Goal: Task Accomplishment & Management: Complete application form

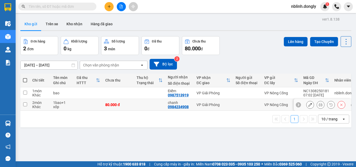
click at [27, 103] on input "checkbox" at bounding box center [25, 104] width 4 height 4
checkbox input "true"
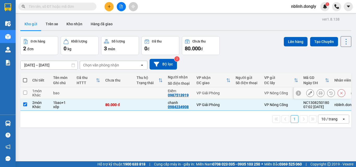
drag, startPoint x: 25, startPoint y: 92, endPoint x: 44, endPoint y: 88, distance: 20.4
click at [30, 91] on tr "1 món Khác bao Điểm 0987513919 VP Giải Phóng VP Nông Cống NC1308250181 07:02 13…" at bounding box center [189, 93] width 339 height 12
checkbox input "true"
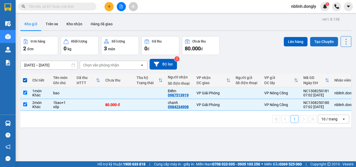
click at [323, 42] on button "Tạo Chuyến" at bounding box center [324, 41] width 28 height 9
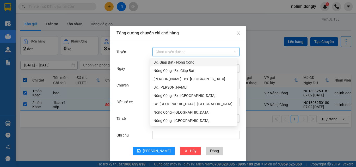
drag, startPoint x: 163, startPoint y: 49, endPoint x: 168, endPoint y: 65, distance: 16.8
click at [163, 50] on input "Tuyến" at bounding box center [194, 52] width 77 height 8
click at [172, 71] on div "Nông Cống - Bx. Giáp Bát" at bounding box center [194, 71] width 81 height 6
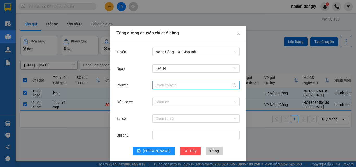
click at [166, 85] on input "Chuyến" at bounding box center [194, 85] width 76 height 6
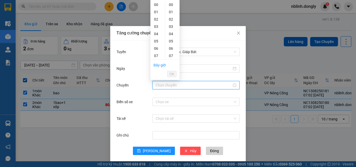
drag, startPoint x: 155, startPoint y: 55, endPoint x: 165, endPoint y: 71, distance: 18.2
click at [156, 55] on div "07" at bounding box center [157, 55] width 15 height 7
type input "07:00"
click at [171, 75] on span "OK" at bounding box center [172, 74] width 5 height 6
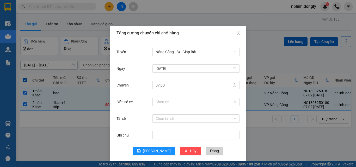
drag, startPoint x: 161, startPoint y: 103, endPoint x: 158, endPoint y: 71, distance: 32.2
click at [161, 102] on input "Biển số xe" at bounding box center [194, 102] width 77 height 8
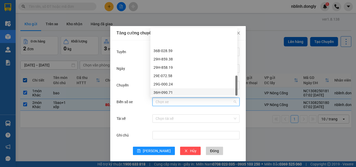
scroll to position [209, 0]
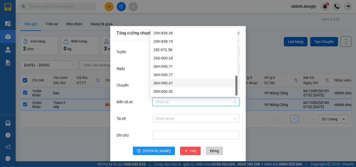
click at [166, 82] on div "36H-090.67" at bounding box center [194, 83] width 81 height 6
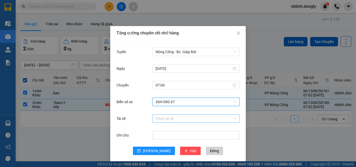
click at [164, 121] on input "Tài xế" at bounding box center [194, 119] width 77 height 8
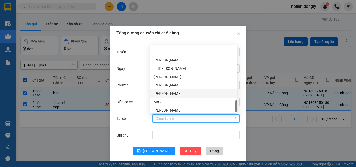
scroll to position [384, 0]
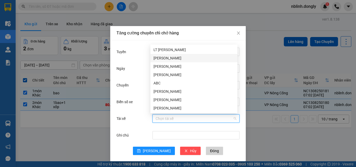
click at [164, 58] on div "Nguyễn Văn Hạnh" at bounding box center [194, 58] width 81 height 6
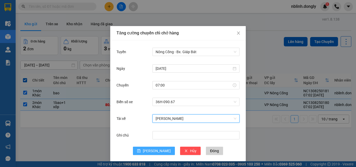
click at [153, 152] on span "[PERSON_NAME]" at bounding box center [157, 151] width 28 height 6
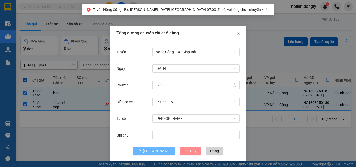
click at [237, 32] on icon "close" at bounding box center [239, 33] width 4 height 4
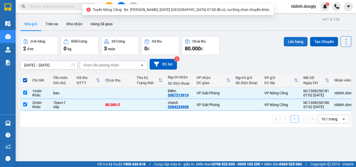
click at [298, 40] on button "Lên hàng" at bounding box center [296, 41] width 24 height 9
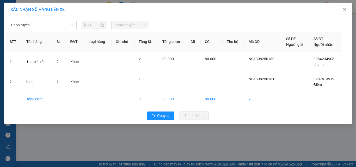
drag, startPoint x: 27, startPoint y: 25, endPoint x: 28, endPoint y: 29, distance: 4.4
click at [28, 27] on span "Chọn tuyến" at bounding box center [42, 25] width 62 height 8
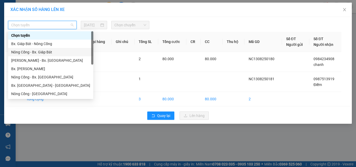
click at [38, 54] on div "Nông Cống - Bx. Giáp Bát" at bounding box center [50, 52] width 79 height 6
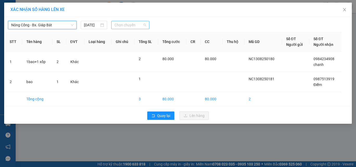
click at [130, 27] on span "Chọn chuyến" at bounding box center [130, 25] width 32 height 8
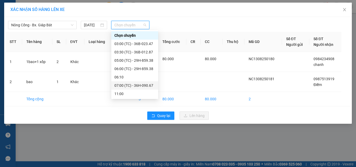
click at [143, 82] on div "07:00 (TC) - 36H-090.67" at bounding box center [134, 85] width 47 height 8
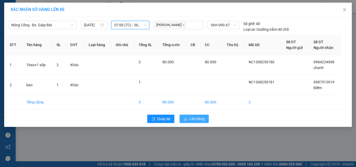
click at [197, 118] on span "Lên hàng" at bounding box center [197, 119] width 15 height 6
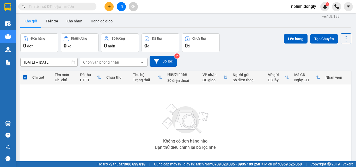
scroll to position [29, 0]
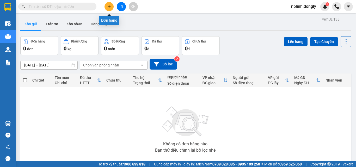
drag, startPoint x: 108, startPoint y: 7, endPoint x: 110, endPoint y: 14, distance: 7.9
click at [108, 7] on icon "plus" at bounding box center [109, 7] width 4 height 4
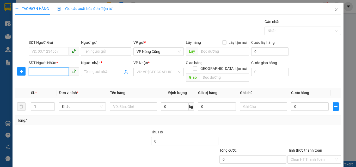
click at [41, 73] on input "SĐT Người Nhận *" at bounding box center [49, 72] width 40 height 8
type input "0984781536"
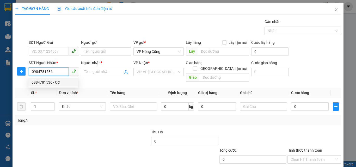
click at [45, 82] on div "0984781536 - Cừ" at bounding box center [54, 83] width 44 height 6
type input "Cừ"
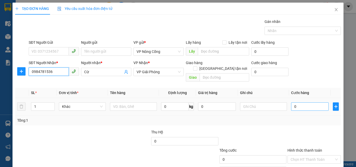
type input "0984781536"
click at [299, 102] on input "0" at bounding box center [310, 106] width 38 height 8
type input "3"
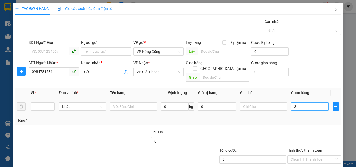
type input "30"
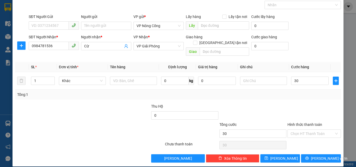
type input "30.000"
click at [298, 123] on label "Hình thức thanh toán" at bounding box center [305, 125] width 35 height 4
click at [298, 130] on input "Hình thức thanh toán" at bounding box center [313, 134] width 44 height 8
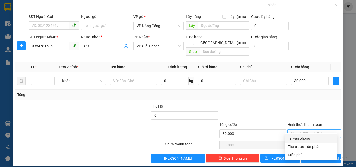
click at [304, 138] on div "Tại văn phòng" at bounding box center [311, 139] width 47 height 6
type input "0"
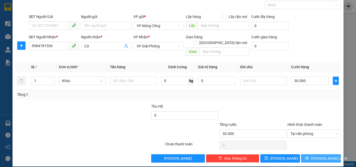
click at [322, 156] on span "[PERSON_NAME] và In" at bounding box center [329, 159] width 37 height 6
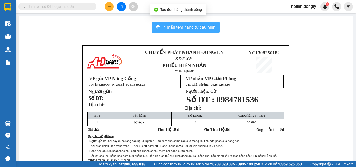
click at [187, 30] on span "In mẫu tem hàng tự cấu hình" at bounding box center [188, 27] width 53 height 7
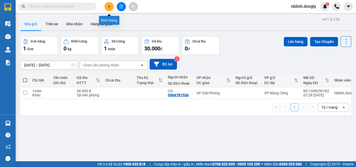
click at [109, 6] on icon "plus" at bounding box center [109, 6] width 0 height 3
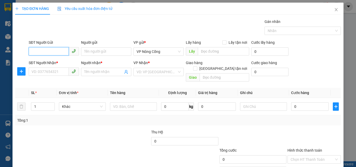
scroll to position [26, 0]
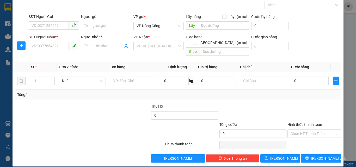
click at [122, 110] on div at bounding box center [117, 113] width 68 height 18
click at [123, 111] on div at bounding box center [117, 113] width 68 height 18
click at [225, 123] on span "Tổng cước" at bounding box center [228, 125] width 17 height 4
click at [225, 130] on input "0" at bounding box center [253, 134] width 67 height 8
click at [244, 122] on div "Tổng cước" at bounding box center [253, 126] width 67 height 8
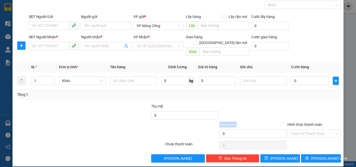
drag, startPoint x: 253, startPoint y: 115, endPoint x: 257, endPoint y: 119, distance: 5.4
click at [257, 119] on form "Thu Hộ 0 Tổng cước 0 Hình thức thanh toán Chọn HT Thanh Toán" at bounding box center [178, 122] width 326 height 37
click at [34, 24] on input "SĐT Người Gửi" at bounding box center [49, 25] width 40 height 8
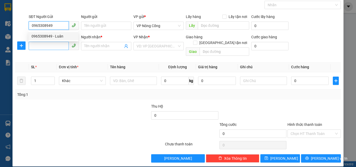
type input "0965308949"
click at [32, 46] on input "SĐT Người Nhận *" at bounding box center [49, 46] width 40 height 8
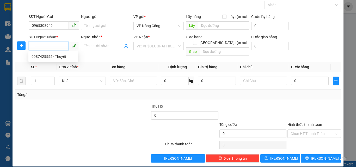
click at [41, 47] on input "SĐT Người Nhận *" at bounding box center [49, 46] width 40 height 8
click at [45, 57] on div "0987425555 - Thuyết" at bounding box center [54, 57] width 44 height 6
type input "0987425555"
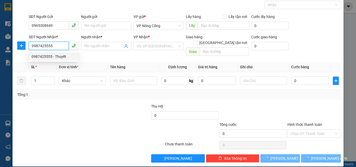
type input "Thuyết"
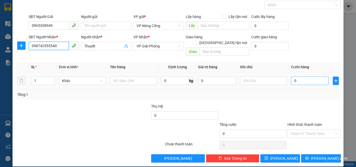
type input "098742555540"
click at [294, 77] on input "0" at bounding box center [310, 81] width 38 height 8
type input "4"
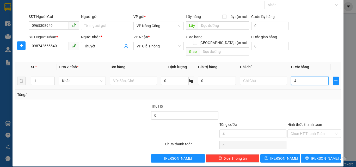
type input "40"
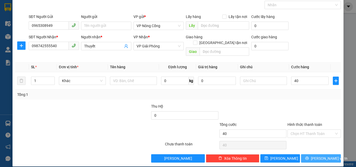
type input "40.000"
click at [313, 154] on button "[PERSON_NAME] và In" at bounding box center [321, 158] width 40 height 8
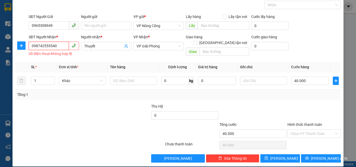
click at [56, 46] on input "098742555540" at bounding box center [49, 46] width 40 height 8
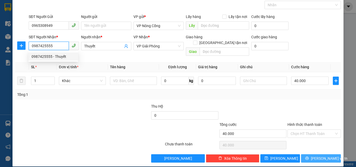
type input "0987425555"
click at [309, 156] on icon "printer" at bounding box center [307, 158] width 4 height 4
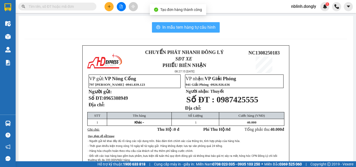
click at [180, 25] on span "In mẫu tem hàng tự cấu hình" at bounding box center [188, 27] width 53 height 7
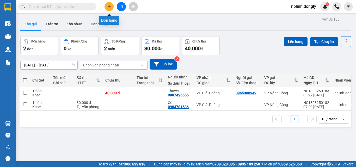
click at [111, 8] on icon "plus" at bounding box center [109, 7] width 4 height 4
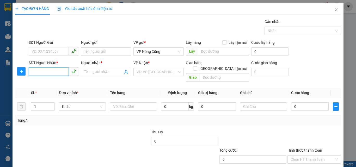
click at [36, 71] on input "SĐT Người Nhận *" at bounding box center [49, 72] width 40 height 8
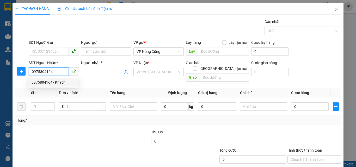
type input "0975804164"
click at [89, 70] on input "Người nhận *" at bounding box center [103, 72] width 39 height 6
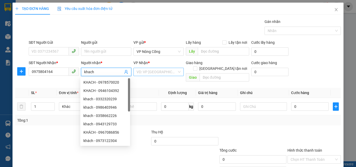
type input "khach"
click at [153, 72] on input "search" at bounding box center [157, 72] width 40 height 8
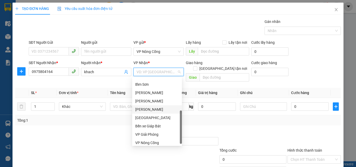
scroll to position [75, 0]
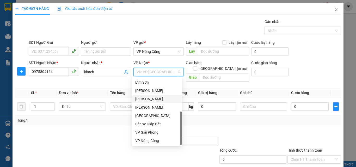
click at [146, 99] on div "[PERSON_NAME]" at bounding box center [157, 99] width 44 height 6
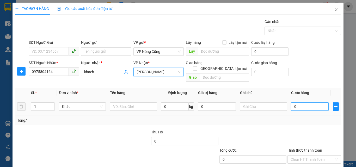
click at [293, 102] on input "0" at bounding box center [310, 106] width 38 height 8
type input "5"
type input "50"
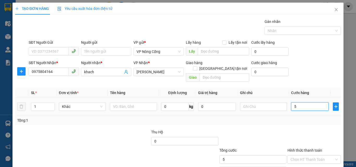
type input "50"
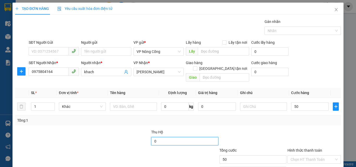
type input "50.000"
click at [159, 137] on input "0" at bounding box center [184, 141] width 67 height 8
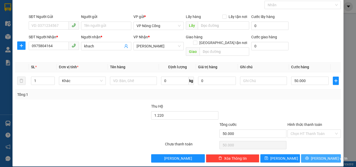
type input "1.220.000"
click at [309, 156] on icon "printer" at bounding box center [307, 158] width 4 height 4
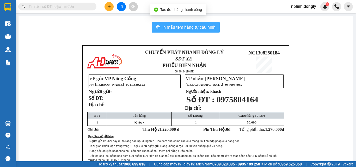
click at [188, 28] on span "In mẫu tem hàng tự cấu hình" at bounding box center [188, 27] width 53 height 7
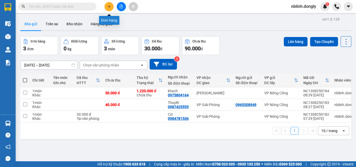
click at [108, 7] on icon "plus" at bounding box center [109, 7] width 4 height 4
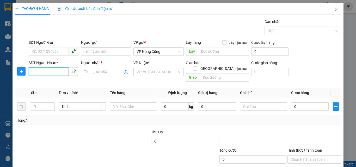
click at [34, 72] on input "SĐT Người Nhận *" at bounding box center [49, 72] width 40 height 8
type input "0388582834"
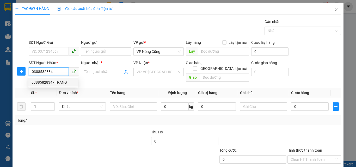
click at [45, 82] on div "0388582834 - TRANG" at bounding box center [54, 83] width 44 height 6
type input "TRANG"
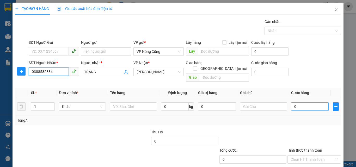
type input "0388582834"
click at [294, 102] on input "0" at bounding box center [310, 106] width 38 height 8
type input "5"
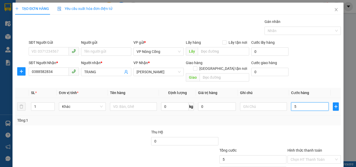
type input "50"
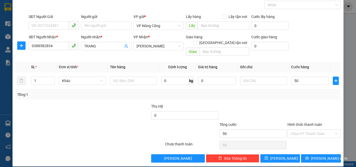
type input "50.000"
click at [296, 123] on label "Hình thức thanh toán" at bounding box center [305, 125] width 35 height 4
click at [296, 130] on input "Hình thức thanh toán" at bounding box center [313, 134] width 44 height 8
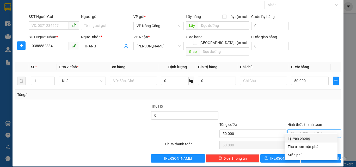
click at [307, 138] on div "Tại văn phòng" at bounding box center [311, 139] width 47 height 6
type input "0"
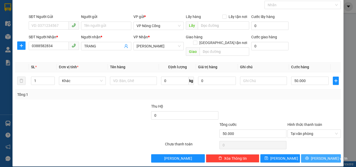
click at [315, 156] on span "[PERSON_NAME] và In" at bounding box center [329, 159] width 37 height 6
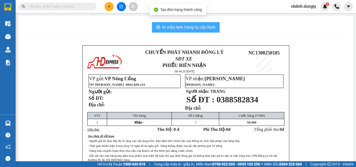
click at [180, 29] on span "In mẫu tem hàng tự cấu hình" at bounding box center [188, 27] width 53 height 7
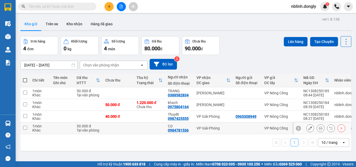
click at [26, 129] on input "checkbox" at bounding box center [25, 128] width 4 height 4
checkbox input "true"
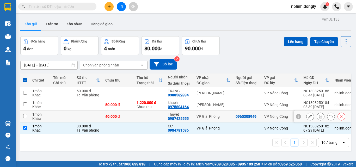
click at [25, 116] on input "checkbox" at bounding box center [25, 116] width 4 height 4
checkbox input "true"
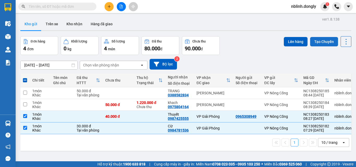
click at [319, 40] on button "Tạo Chuyến" at bounding box center [324, 41] width 28 height 9
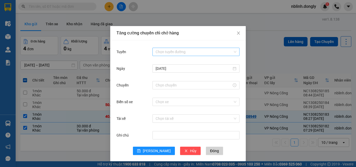
click at [165, 50] on input "Tuyến" at bounding box center [194, 52] width 77 height 8
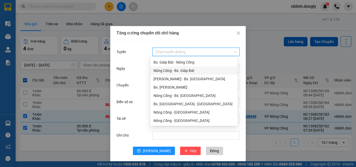
click at [178, 70] on div "Nông Cống - Bx. Giáp Bát" at bounding box center [194, 71] width 81 height 6
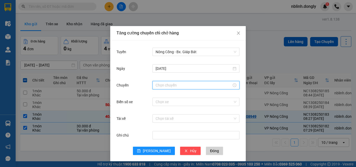
click at [164, 84] on input "Chuyến" at bounding box center [194, 85] width 76 height 6
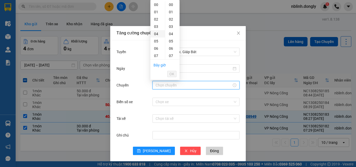
scroll to position [26, 0]
click at [156, 38] on div "08" at bounding box center [157, 36] width 15 height 7
click at [171, 37] on div "40" at bounding box center [172, 35] width 14 height 7
type input "08:40"
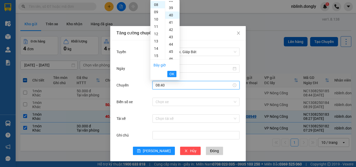
scroll to position [292, 0]
click at [172, 72] on span "OK" at bounding box center [172, 74] width 5 height 6
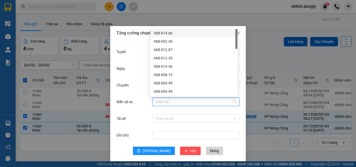
click at [160, 102] on input "Biển số xe" at bounding box center [194, 102] width 77 height 8
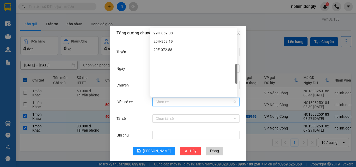
scroll to position [156, 0]
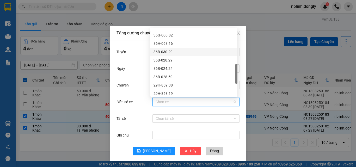
click at [168, 51] on div "36B-030.29" at bounding box center [194, 52] width 81 height 6
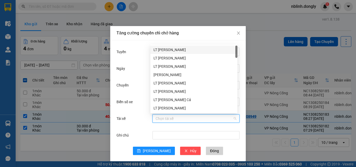
click at [161, 116] on input "Tài xế" at bounding box center [194, 119] width 77 height 8
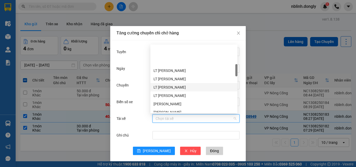
scroll to position [130, 0]
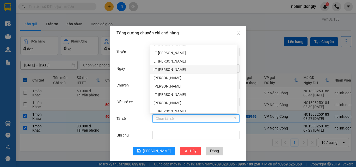
click at [164, 70] on div "LT [PERSON_NAME]" at bounding box center [194, 70] width 81 height 6
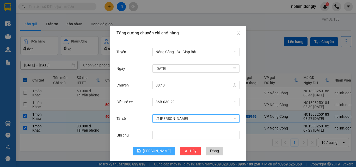
click at [155, 150] on span "[PERSON_NAME]" at bounding box center [157, 151] width 28 height 6
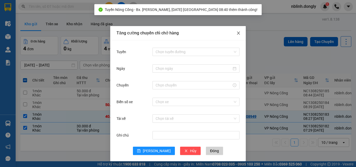
click at [237, 33] on icon "close" at bounding box center [239, 33] width 4 height 4
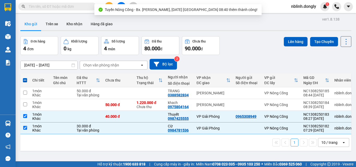
click at [287, 37] on div "Lên hàng Tạo Chuyến" at bounding box center [318, 41] width 68 height 11
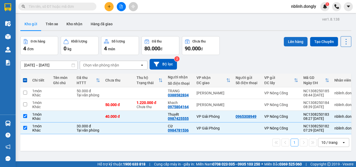
click at [293, 42] on button "Lên hàng" at bounding box center [296, 41] width 24 height 9
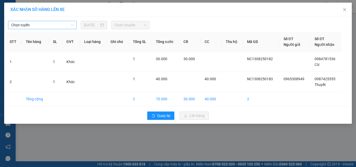
click at [31, 26] on span "Chọn tuyến" at bounding box center [42, 25] width 62 height 8
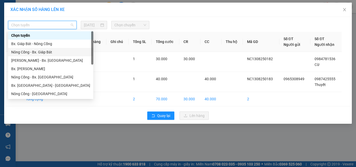
click at [35, 50] on div "Nông Cống - Bx. Giáp Bát" at bounding box center [50, 52] width 79 height 6
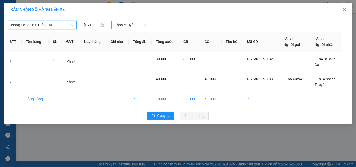
click at [126, 26] on span "Chọn chuyến" at bounding box center [130, 25] width 32 height 8
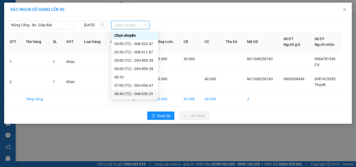
click at [143, 94] on div "08:40 (TC) - 36B-030.29" at bounding box center [134, 94] width 41 height 6
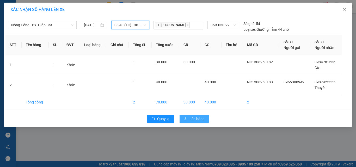
click at [198, 119] on span "Lên hàng" at bounding box center [197, 119] width 15 height 6
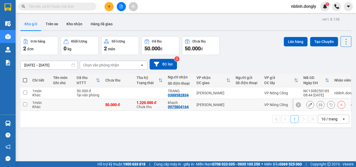
click at [25, 105] on input "checkbox" at bounding box center [25, 104] width 4 height 4
checkbox input "true"
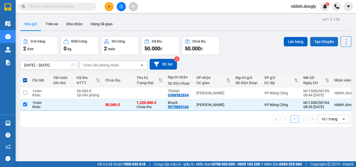
click at [316, 43] on button "Tạo Chuyến" at bounding box center [324, 41] width 28 height 9
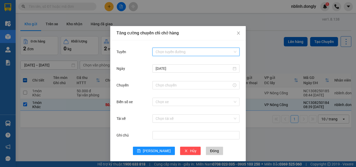
click at [161, 51] on input "Tuyến" at bounding box center [194, 52] width 77 height 8
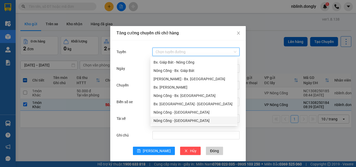
click at [182, 119] on div "Nông Cống - [GEOGRAPHIC_DATA]" at bounding box center [194, 121] width 81 height 6
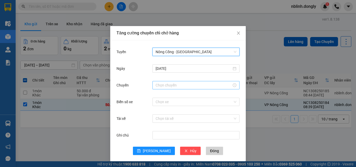
click at [166, 86] on input "Chuyến" at bounding box center [194, 85] width 76 height 6
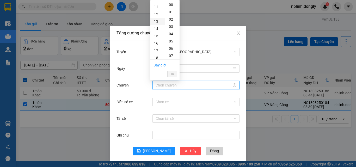
scroll to position [26, 0]
click at [156, 42] on div "09" at bounding box center [157, 44] width 15 height 7
type input "09:00"
click at [172, 74] on span "OK" at bounding box center [172, 74] width 5 height 6
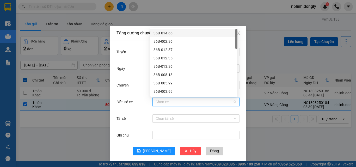
click at [159, 101] on input "Biển số xe" at bounding box center [194, 102] width 77 height 8
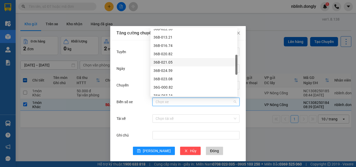
scroll to position [130, 0]
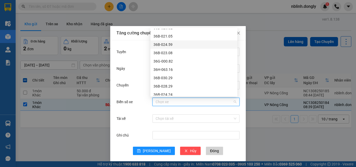
drag, startPoint x: 166, startPoint y: 44, endPoint x: 169, endPoint y: 77, distance: 32.7
click at [166, 44] on div "36B-024.59" at bounding box center [194, 45] width 81 height 6
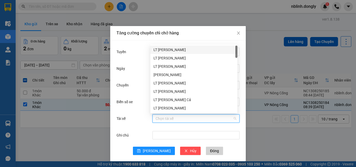
click at [160, 120] on input "Tài xế" at bounding box center [194, 119] width 77 height 8
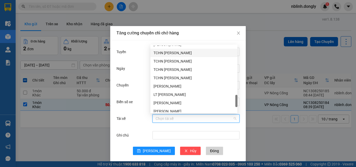
scroll to position [384, 0]
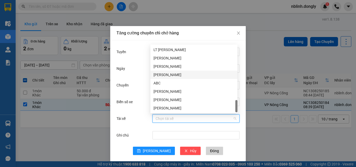
click at [165, 75] on div "Lê Mạnh Diện" at bounding box center [194, 75] width 81 height 6
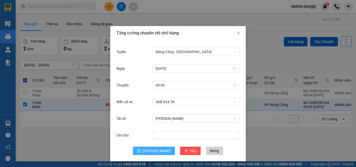
click at [153, 152] on span "[PERSON_NAME]" at bounding box center [157, 151] width 28 height 6
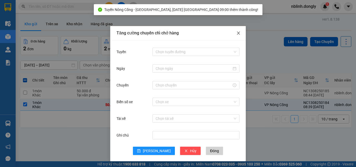
click at [237, 32] on icon "close" at bounding box center [238, 33] width 3 height 3
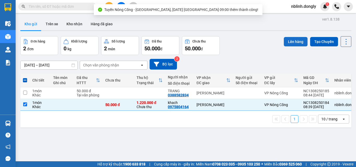
click at [291, 40] on button "Lên hàng" at bounding box center [296, 41] width 24 height 9
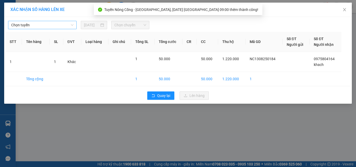
click at [27, 25] on span "Chọn tuyến" at bounding box center [42, 25] width 62 height 8
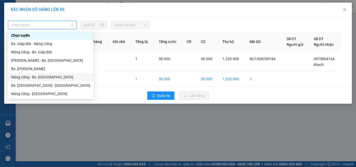
scroll to position [8, 0]
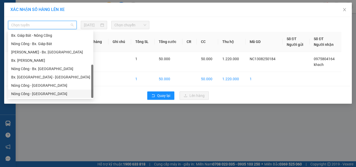
click at [34, 93] on div "Nông Cống - [GEOGRAPHIC_DATA]" at bounding box center [50, 94] width 79 height 6
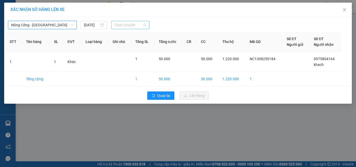
click at [124, 22] on span "Chọn chuyến" at bounding box center [130, 25] width 32 height 8
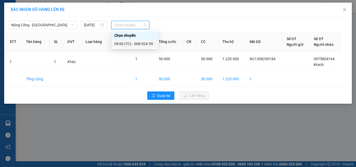
click at [143, 46] on div "09:00 (TC) - 36B-024.59" at bounding box center [134, 44] width 41 height 6
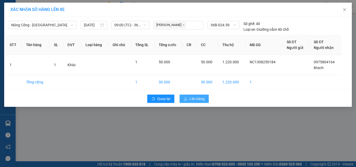
click at [194, 98] on span "Lên hàng" at bounding box center [197, 99] width 15 height 6
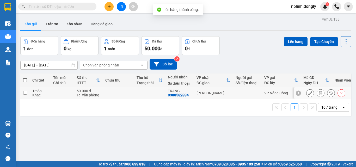
click at [25, 92] on input "checkbox" at bounding box center [25, 93] width 4 height 4
checkbox input "true"
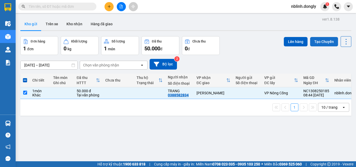
click at [316, 43] on button "Tạo Chuyến" at bounding box center [324, 41] width 28 height 9
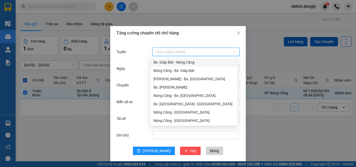
click at [165, 50] on input "Tuyến" at bounding box center [194, 52] width 77 height 8
click at [179, 95] on div "Nông Cống - Bx. [GEOGRAPHIC_DATA]" at bounding box center [194, 96] width 81 height 6
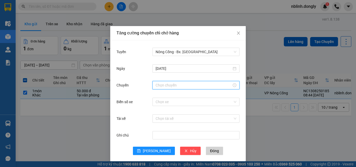
click at [159, 85] on input "Chuyến" at bounding box center [194, 85] width 76 height 6
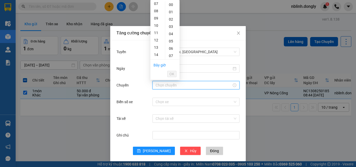
scroll to position [78, 0]
drag, startPoint x: 157, startPoint y: 15, endPoint x: 168, endPoint y: 47, distance: 34.7
click at [157, 15] on div "12" at bounding box center [157, 13] width 15 height 7
type input "12:00"
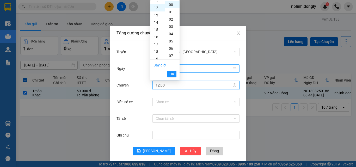
scroll to position [88, 0]
click at [175, 74] on button "OK" at bounding box center [171, 74] width 9 height 6
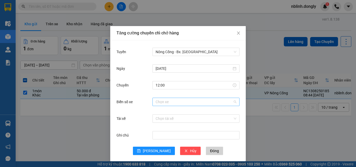
click at [158, 100] on input "Biển số xe" at bounding box center [194, 102] width 77 height 8
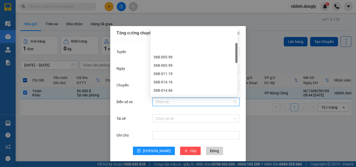
scroll to position [52, 0]
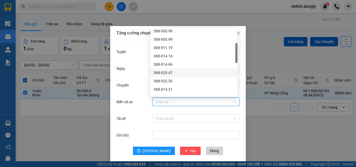
click at [162, 73] on div "36B-023.47" at bounding box center [194, 73] width 81 height 6
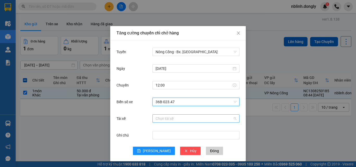
click at [160, 118] on input "Tài xế" at bounding box center [194, 119] width 77 height 8
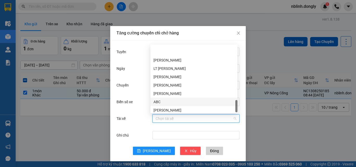
scroll to position [384, 0]
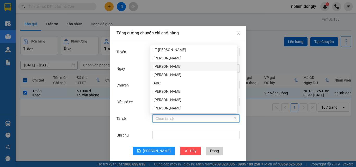
drag, startPoint x: 165, startPoint y: 67, endPoint x: 167, endPoint y: 90, distance: 23.0
click at [166, 68] on div "[PERSON_NAME]" at bounding box center [194, 67] width 81 height 6
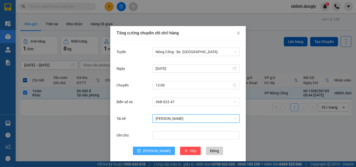
click at [150, 149] on button "[PERSON_NAME]" at bounding box center [154, 151] width 42 height 8
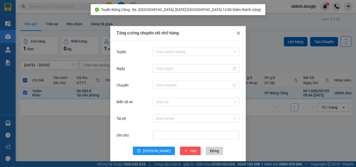
click at [237, 31] on icon "close" at bounding box center [239, 33] width 4 height 4
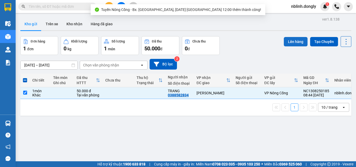
click at [292, 41] on button "Lên hàng" at bounding box center [296, 41] width 24 height 9
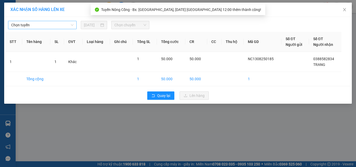
click at [34, 22] on span "Chọn tuyến" at bounding box center [42, 25] width 62 height 8
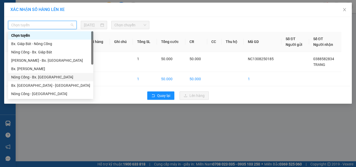
click at [36, 77] on div "Nông Cống - Bx. [GEOGRAPHIC_DATA]" at bounding box center [50, 77] width 79 height 6
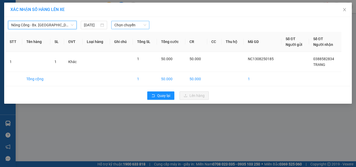
click at [127, 25] on span "Chọn chuyến" at bounding box center [130, 25] width 32 height 8
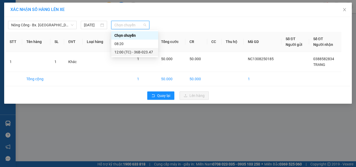
click at [141, 52] on div "12:00 (TC) - 36B-023.47" at bounding box center [134, 52] width 41 height 6
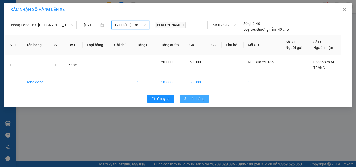
click at [191, 101] on span "Lên hàng" at bounding box center [197, 99] width 15 height 6
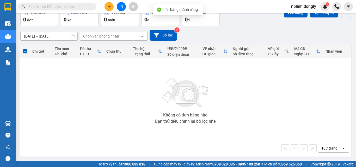
scroll to position [3, 0]
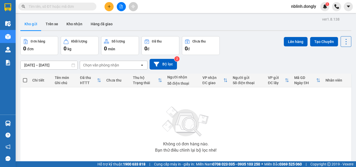
click at [109, 8] on icon "plus" at bounding box center [109, 7] width 4 height 4
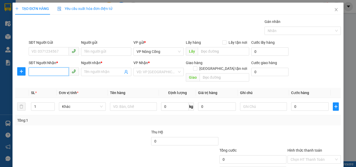
click at [34, 72] on input "SĐT Người Nhận *" at bounding box center [49, 72] width 40 height 8
type input "0338061446"
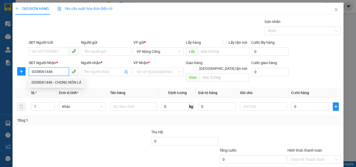
click at [46, 80] on div "0338061446 - CHUNG NÓN LÁ" at bounding box center [57, 83] width 50 height 6
type input "CHUNG NÓN LÁ"
checkbox input "true"
type input "TT [GEOGRAPHIC_DATA]"
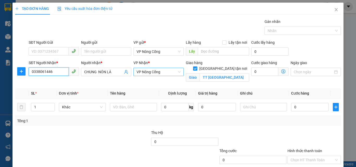
click at [142, 72] on span "VP Nông Cống" at bounding box center [159, 72] width 44 height 8
type input "0338061446"
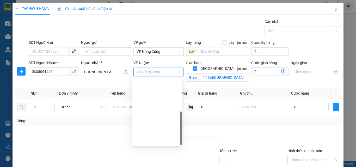
scroll to position [75, 0]
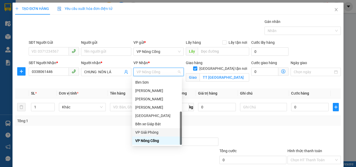
click at [147, 130] on div "VP Giải Phóng" at bounding box center [157, 133] width 44 height 6
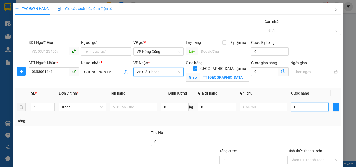
click at [303, 108] on input "0" at bounding box center [310, 107] width 38 height 8
type input "1"
type input "15"
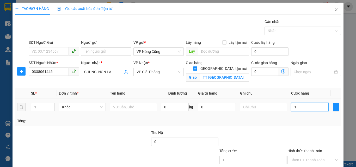
type input "15"
type input "150"
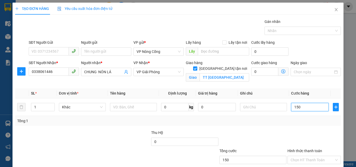
scroll to position [32, 0]
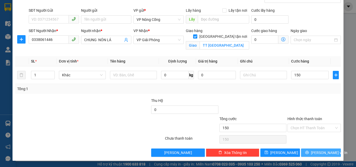
type input "150.000"
drag, startPoint x: 320, startPoint y: 153, endPoint x: 310, endPoint y: 150, distance: 10.4
click at [320, 153] on span "[PERSON_NAME] và In" at bounding box center [329, 153] width 37 height 6
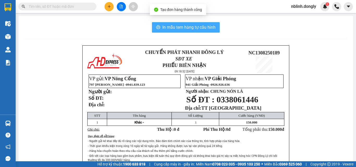
drag, startPoint x: 176, startPoint y: 27, endPoint x: 207, endPoint y: 113, distance: 91.6
click at [176, 28] on span "In mẫu tem hàng tự cấu hình" at bounding box center [188, 27] width 53 height 7
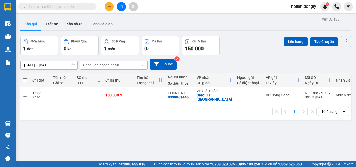
drag, startPoint x: 251, startPoint y: 166, endPoint x: 272, endPoint y: 152, distance: 24.9
click at [273, 152] on div "ver 1.8.138 Kho gửi Trên xe Kho nhận Hàng đã giao Đơn hàng 1 đơn Khối lượng 0 k…" at bounding box center [185, 99] width 335 height 167
drag, startPoint x: 267, startPoint y: 159, endPoint x: 266, endPoint y: 162, distance: 3.3
click at [267, 161] on div "ver 1.8.138 Kho gửi Trên xe Kho nhận Hàng đã giao Đơn hàng 1 đơn Khối lượng 0 k…" at bounding box center [185, 99] width 335 height 167
click at [24, 93] on input "checkbox" at bounding box center [25, 95] width 4 height 4
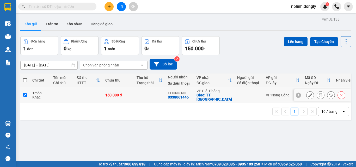
checkbox input "true"
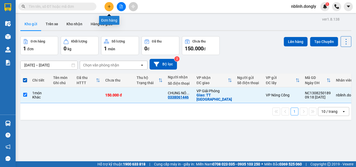
click at [111, 7] on button at bounding box center [109, 6] width 9 height 9
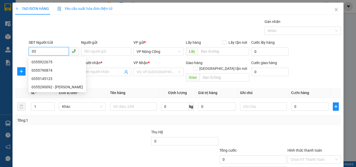
type input "0"
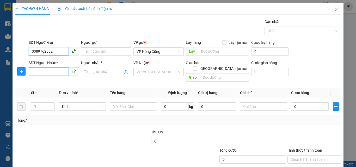
type input "0389762552"
click at [39, 70] on input "SĐT Người Nhận *" at bounding box center [49, 72] width 40 height 8
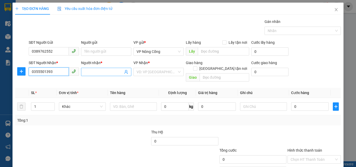
type input "0355501393"
click at [100, 72] on input "Người nhận *" at bounding box center [103, 72] width 39 height 6
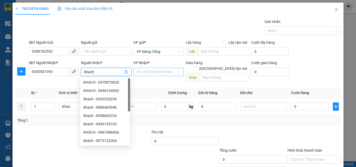
type input "khach"
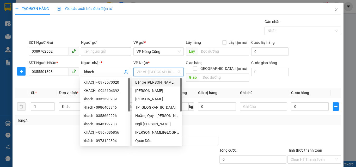
click at [145, 70] on input "search" at bounding box center [157, 72] width 40 height 8
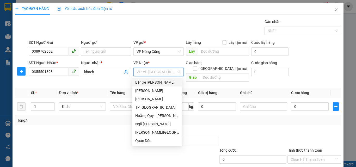
click at [151, 82] on div "Bến xe [PERSON_NAME]" at bounding box center [157, 83] width 44 height 6
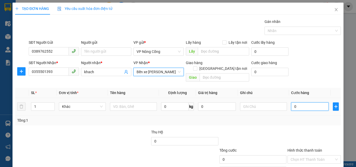
click at [298, 102] on input "0" at bounding box center [310, 106] width 38 height 8
type input "3"
type input "30"
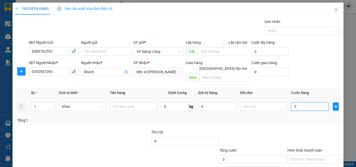
type input "30"
type input "300"
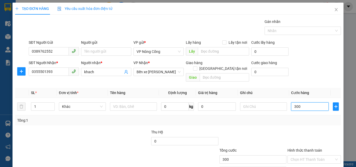
scroll to position [26, 0]
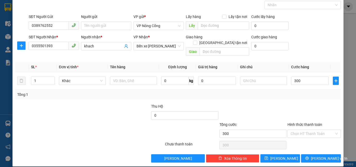
type input "300.000"
click at [302, 123] on label "Hình thức thanh toán" at bounding box center [305, 125] width 35 height 4
click at [302, 130] on input "Hình thức thanh toán" at bounding box center [313, 134] width 44 height 8
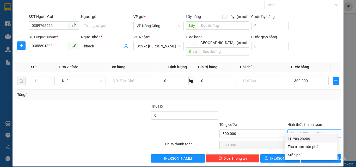
click at [299, 140] on div "Tại văn phòng" at bounding box center [311, 139] width 47 height 6
type input "0"
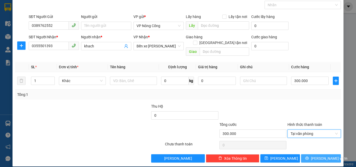
click at [309, 156] on icon "printer" at bounding box center [307, 158] width 4 height 4
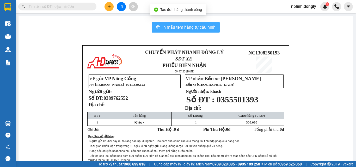
click at [171, 26] on span "In mẫu tem hàng tự cấu hình" at bounding box center [188, 27] width 53 height 7
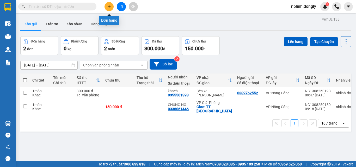
click at [109, 7] on icon "plus" at bounding box center [109, 7] width 4 height 4
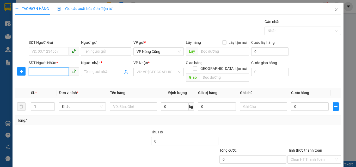
click at [33, 72] on input "SĐT Người Nhận *" at bounding box center [49, 72] width 40 height 8
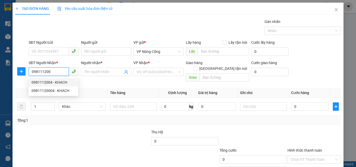
click at [52, 83] on div "0981112004 - KHACH" at bounding box center [54, 83] width 44 height 6
type input "0981112004"
type input "KHACH"
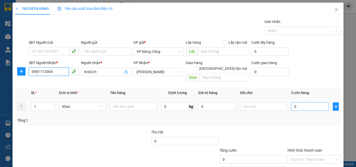
type input "0981112004"
click at [303, 102] on input "0" at bounding box center [310, 106] width 38 height 8
type input "5"
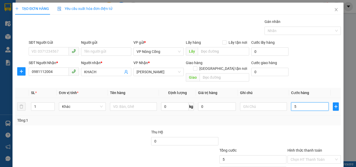
type input "50"
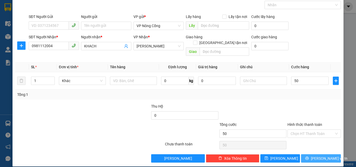
type input "50.000"
click at [314, 156] on span "[PERSON_NAME] và In" at bounding box center [329, 159] width 37 height 6
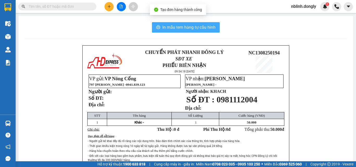
click at [195, 26] on span "In mẫu tem hàng tự cấu hình" at bounding box center [188, 27] width 53 height 7
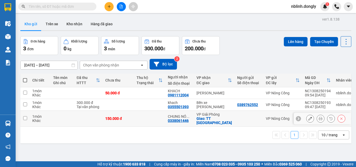
click at [26, 117] on input "checkbox" at bounding box center [25, 118] width 4 height 4
checkbox input "true"
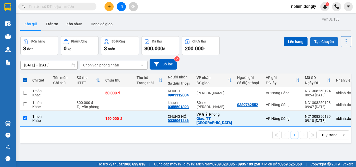
click at [321, 43] on button "Tạo Chuyến" at bounding box center [324, 41] width 28 height 9
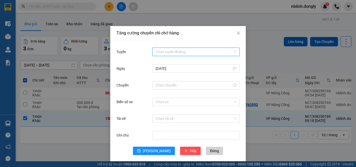
click at [167, 51] on input "Tuyến" at bounding box center [194, 52] width 77 height 8
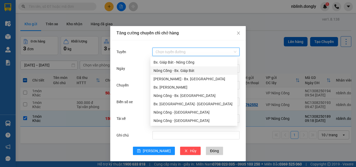
click at [183, 71] on div "Nông Cống - Bx. Giáp Bát" at bounding box center [194, 71] width 81 height 6
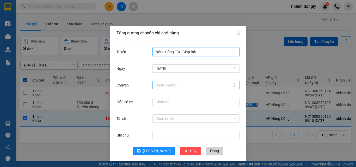
click at [163, 85] on input "Chuyến" at bounding box center [194, 85] width 76 height 6
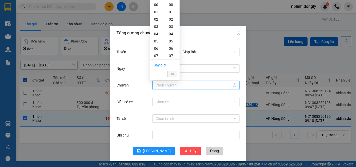
scroll to position [52, 0]
click at [158, 25] on div "10" at bounding box center [157, 25] width 15 height 7
type input "10:00"
drag, startPoint x: 172, startPoint y: 74, endPoint x: 167, endPoint y: 80, distance: 7.9
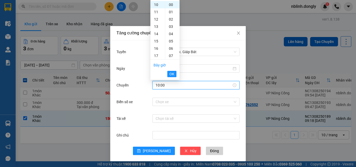
click at [172, 75] on span "OK" at bounding box center [172, 74] width 5 height 6
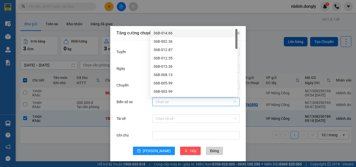
click at [160, 103] on input "Biển số xe" at bounding box center [194, 102] width 77 height 8
drag, startPoint x: 164, startPoint y: 32, endPoint x: 166, endPoint y: 50, distance: 17.4
click at [164, 33] on div "36B-014.66" at bounding box center [194, 33] width 81 height 6
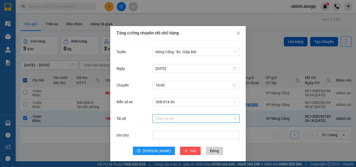
click at [159, 120] on input "Tài xế" at bounding box center [194, 119] width 77 height 8
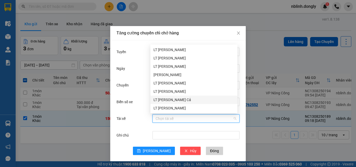
click at [160, 100] on div "LT [PERSON_NAME] Cả" at bounding box center [194, 100] width 81 height 6
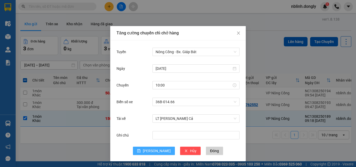
click at [141, 151] on icon "save" at bounding box center [138, 150] width 3 height 3
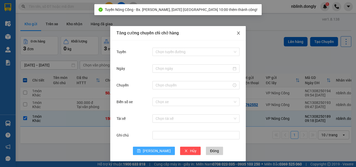
drag, startPoint x: 237, startPoint y: 33, endPoint x: 243, endPoint y: 34, distance: 5.6
click at [238, 33] on icon "close" at bounding box center [239, 33] width 4 height 4
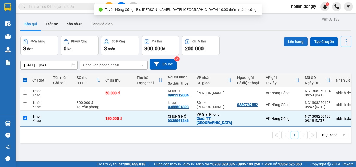
click at [297, 43] on button "Lên hàng" at bounding box center [296, 41] width 24 height 9
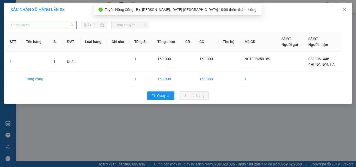
click at [28, 24] on span "Chọn tuyến" at bounding box center [42, 25] width 62 height 8
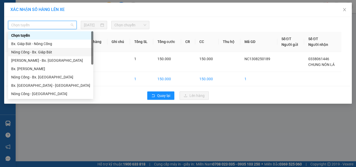
click at [39, 50] on div "Nông Cống - Bx. Giáp Bát" at bounding box center [50, 52] width 79 height 6
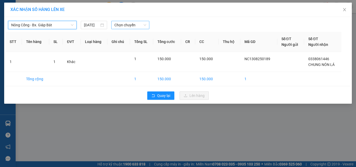
click at [127, 26] on span "Chọn chuyến" at bounding box center [130, 25] width 32 height 8
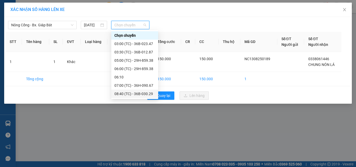
scroll to position [17, 0]
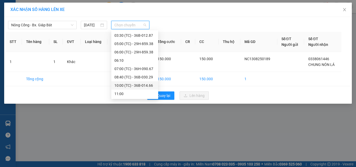
click at [146, 85] on div "10:00 (TC) - 36B-014.66" at bounding box center [134, 86] width 41 height 6
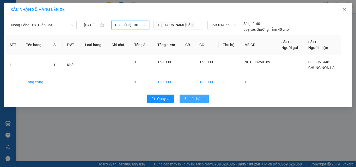
click at [192, 100] on span "Lên hàng" at bounding box center [197, 99] width 15 height 6
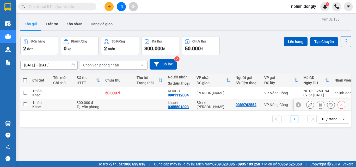
drag, startPoint x: 24, startPoint y: 104, endPoint x: 56, endPoint y: 109, distance: 31.8
click at [25, 104] on input "checkbox" at bounding box center [25, 104] width 4 height 4
checkbox input "true"
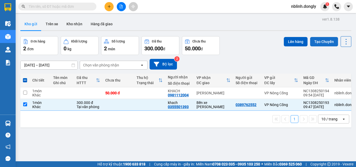
click at [317, 43] on button "Tạo Chuyến" at bounding box center [324, 41] width 28 height 9
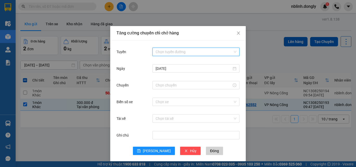
click at [176, 51] on input "Tuyến" at bounding box center [194, 52] width 77 height 8
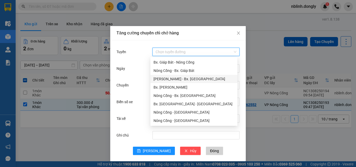
click at [177, 78] on div "[PERSON_NAME] - Bx. [GEOGRAPHIC_DATA]" at bounding box center [194, 79] width 81 height 6
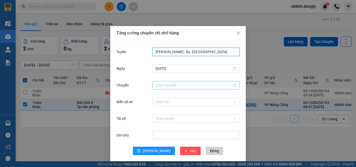
click at [163, 83] on input "Chuyến" at bounding box center [194, 85] width 76 height 6
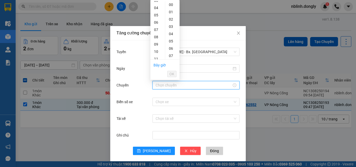
scroll to position [52, 0]
click at [157, 54] on div "14" at bounding box center [157, 54] width 15 height 7
click at [172, 47] on div "20" at bounding box center [172, 46] width 14 height 7
type input "14:20"
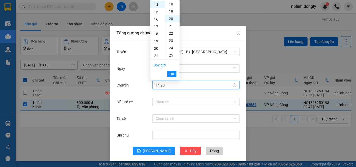
scroll to position [146, 0]
click at [172, 74] on span "OK" at bounding box center [172, 74] width 5 height 6
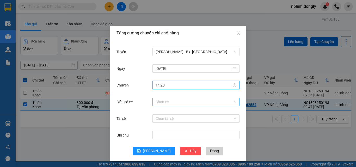
click at [158, 104] on input "Biển số xe" at bounding box center [194, 102] width 77 height 8
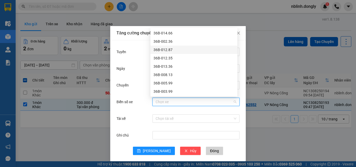
scroll to position [26, 0]
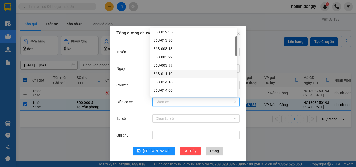
drag, startPoint x: 160, startPoint y: 74, endPoint x: 160, endPoint y: 76, distance: 2.9
click at [160, 74] on div "36B-011.19" at bounding box center [194, 74] width 81 height 6
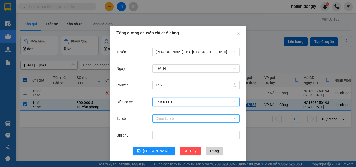
click at [157, 118] on input "Tài xế" at bounding box center [194, 119] width 77 height 8
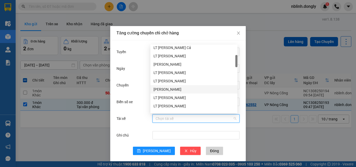
scroll to position [78, 0]
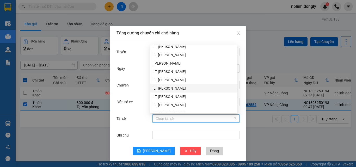
drag, startPoint x: 165, startPoint y: 88, endPoint x: 150, endPoint y: 113, distance: 29.3
click at [165, 88] on div "LT [PERSON_NAME]" at bounding box center [194, 89] width 81 height 6
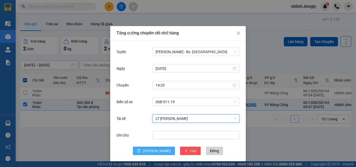
click at [153, 152] on span "[PERSON_NAME]" at bounding box center [157, 151] width 28 height 6
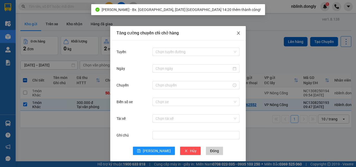
click at [234, 33] on span "Close" at bounding box center [238, 33] width 15 height 15
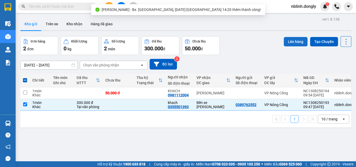
click at [289, 41] on button "Lên hàng" at bounding box center [296, 41] width 24 height 9
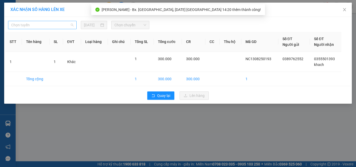
click at [45, 24] on span "Chọn tuyến" at bounding box center [42, 25] width 62 height 8
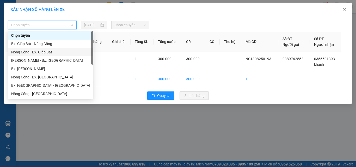
click at [44, 52] on div "Nông Cống - Bx. Giáp Bát" at bounding box center [50, 52] width 79 height 6
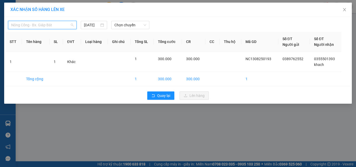
click at [40, 24] on span "Nông Cống - Bx. Giáp Bát" at bounding box center [42, 25] width 62 height 8
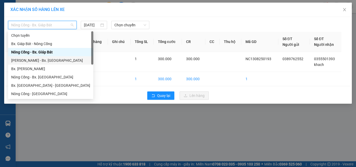
click at [38, 60] on div "[PERSON_NAME] - Bx. [GEOGRAPHIC_DATA]" at bounding box center [50, 61] width 79 height 6
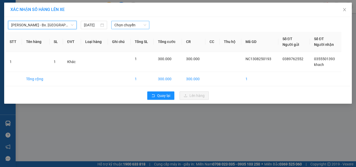
click at [124, 26] on span "Chọn chuyến" at bounding box center [130, 25] width 32 height 8
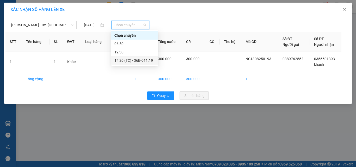
click at [139, 59] on div "14:20 (TC) - 36B-011.19" at bounding box center [134, 61] width 41 height 6
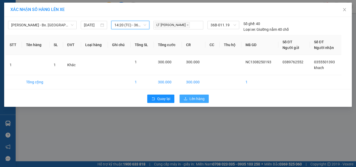
click at [195, 101] on span "Lên hàng" at bounding box center [197, 99] width 15 height 6
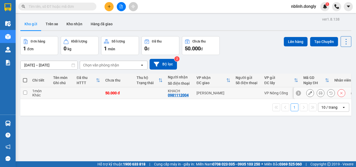
click at [23, 92] on input "checkbox" at bounding box center [25, 93] width 4 height 4
checkbox input "true"
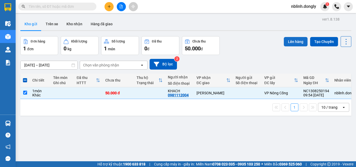
click at [292, 42] on button "Lên hàng" at bounding box center [296, 41] width 24 height 9
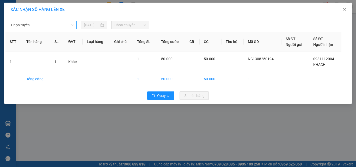
click at [31, 25] on span "Chọn tuyến" at bounding box center [42, 25] width 62 height 8
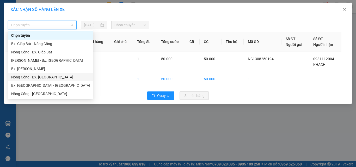
click at [35, 77] on div "Nông Cống - Bx. [GEOGRAPHIC_DATA]" at bounding box center [50, 77] width 79 height 6
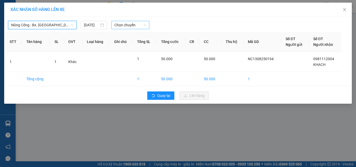
click at [125, 23] on span "Chọn chuyến" at bounding box center [130, 25] width 32 height 8
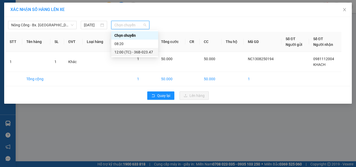
click at [133, 52] on div "12:00 (TC) - 36B-023.47" at bounding box center [134, 52] width 41 height 6
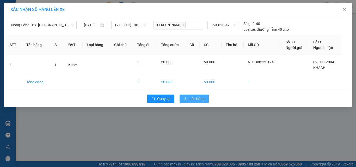
click at [196, 99] on span "Lên hàng" at bounding box center [197, 99] width 15 height 6
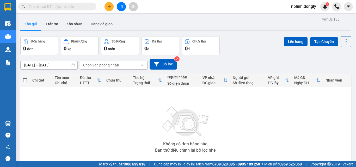
click at [110, 8] on button at bounding box center [109, 6] width 9 height 9
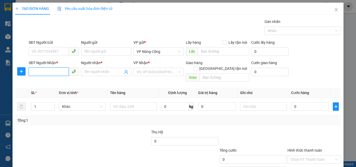
click at [34, 70] on input "SĐT Người Nhận *" at bounding box center [49, 72] width 40 height 8
type input "0921968668"
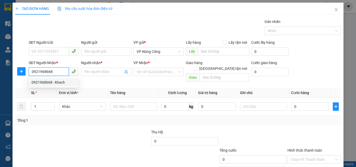
click at [55, 81] on div "0921968668 - khach" at bounding box center [54, 83] width 44 height 6
type input "khach"
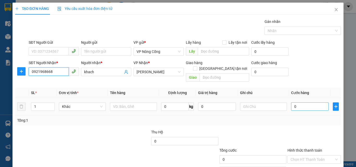
type input "0921968668"
click at [295, 102] on input "0" at bounding box center [310, 106] width 38 height 8
type input "1"
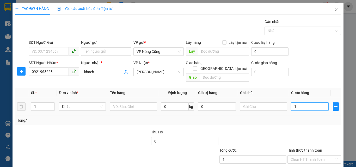
type input "12"
type input "120"
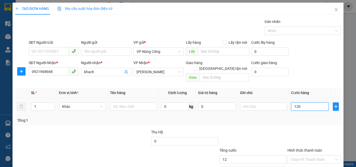
type input "120"
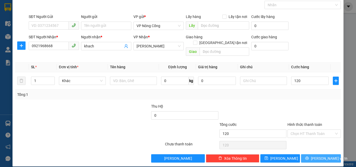
type input "120.000"
click at [317, 156] on span "[PERSON_NAME] và In" at bounding box center [329, 159] width 37 height 6
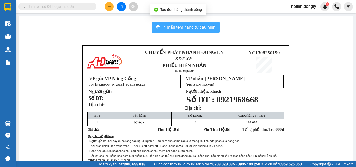
drag, startPoint x: 189, startPoint y: 30, endPoint x: 199, endPoint y: 81, distance: 52.4
click at [189, 31] on button "In mẫu tem hàng tự cấu hình" at bounding box center [186, 27] width 68 height 10
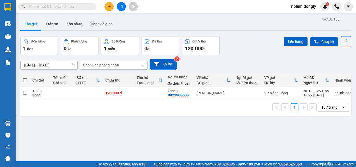
drag, startPoint x: 201, startPoint y: 88, endPoint x: 273, endPoint y: 150, distance: 94.9
click at [273, 150] on div "ver 1.8.138 Kho gửi Trên xe Kho nhận Hàng đã giao Đơn hàng 1 đơn Khối lượng 0 k…" at bounding box center [185, 99] width 335 height 167
drag, startPoint x: 274, startPoint y: 150, endPoint x: 281, endPoint y: 157, distance: 10.1
click at [278, 159] on div "ver 1.8.138 Kho gửi Trên xe Kho nhận Hàng đã giao Đơn hàng 1 đơn Khối lượng 0 k…" at bounding box center [185, 99] width 335 height 167
drag, startPoint x: 26, startPoint y: 94, endPoint x: 39, endPoint y: 94, distance: 13.0
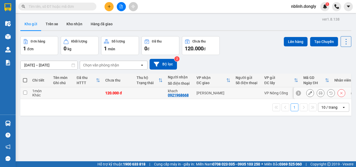
click at [26, 94] on input "checkbox" at bounding box center [25, 93] width 4 height 4
checkbox input "true"
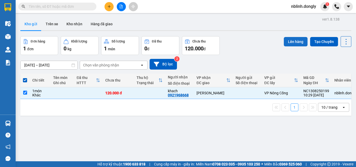
click at [294, 43] on button "Lên hàng" at bounding box center [296, 41] width 24 height 9
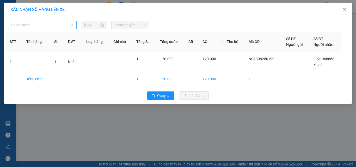
click at [31, 24] on span "Chọn tuyến" at bounding box center [42, 25] width 62 height 8
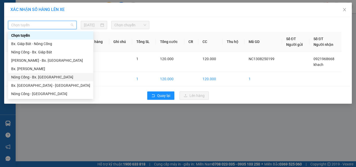
click at [38, 77] on div "Nông Cống - Bx. [GEOGRAPHIC_DATA]" at bounding box center [50, 77] width 79 height 6
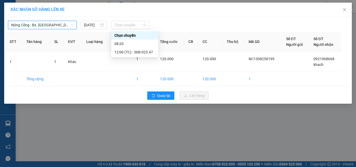
drag, startPoint x: 128, startPoint y: 25, endPoint x: 147, endPoint y: 51, distance: 32.2
click at [130, 27] on span "Chọn chuyến" at bounding box center [130, 25] width 32 height 8
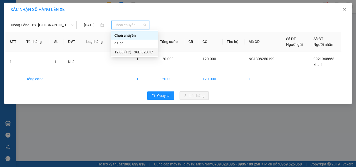
drag, startPoint x: 139, startPoint y: 52, endPoint x: 143, endPoint y: 55, distance: 4.7
click at [140, 52] on div "12:00 (TC) - 36B-023.47" at bounding box center [134, 52] width 41 height 6
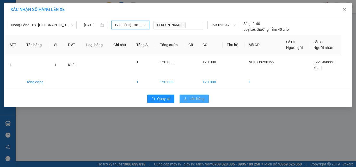
click at [194, 96] on span "Lên hàng" at bounding box center [197, 99] width 15 height 6
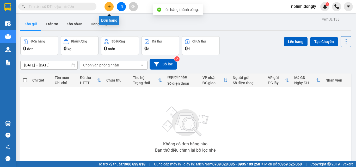
click at [111, 5] on button at bounding box center [109, 6] width 9 height 9
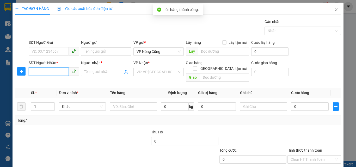
click at [35, 71] on input "SĐT Người Nhận *" at bounding box center [49, 72] width 40 height 8
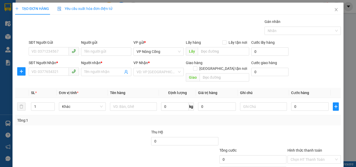
click at [6, 25] on div "TẠO ĐƠN HÀNG Yêu cầu xuất hóa đơn điện tử Transit Pickup Surcharge Ids Transit …" at bounding box center [178, 83] width 356 height 167
click at [34, 71] on input "SĐT Người Nhận *" at bounding box center [49, 72] width 40 height 8
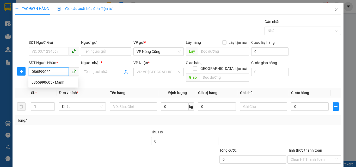
type input "0865990605"
click at [55, 82] on div "0865990605 - Mạnh" at bounding box center [54, 83] width 44 height 6
type input "Mạnh"
checkbox input "true"
type input "VP GIẢI PHÓNG"
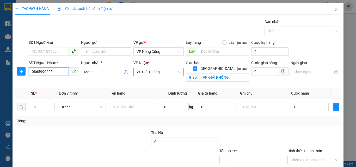
click at [149, 71] on span "VP Giải Phóng" at bounding box center [159, 72] width 44 height 8
type input "0865990605"
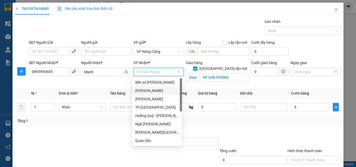
click at [143, 91] on div "[PERSON_NAME]" at bounding box center [157, 91] width 44 height 6
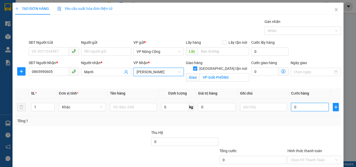
click at [299, 107] on input "0" at bounding box center [310, 107] width 38 height 8
type input "4"
type input "40"
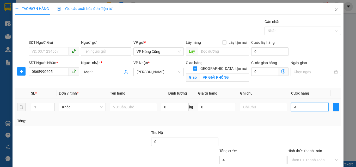
type input "40"
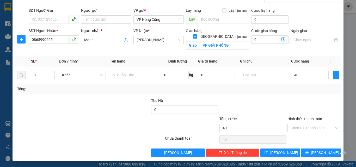
type input "40.000"
click at [302, 118] on label "Hình thức thanh toán" at bounding box center [305, 119] width 35 height 4
click at [302, 124] on input "Hình thức thanh toán" at bounding box center [313, 128] width 44 height 8
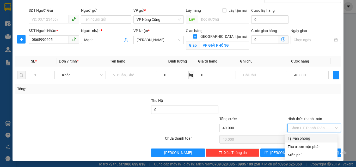
click at [295, 139] on div "Tại văn phòng" at bounding box center [311, 139] width 47 height 6
type input "0"
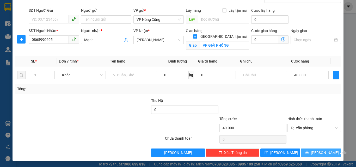
click at [319, 153] on span "[PERSON_NAME] và In" at bounding box center [329, 153] width 37 height 6
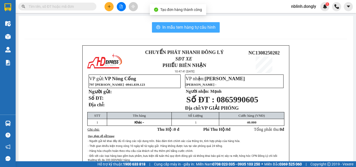
click at [186, 27] on span "In mẫu tem hàng tự cấu hình" at bounding box center [188, 27] width 53 height 7
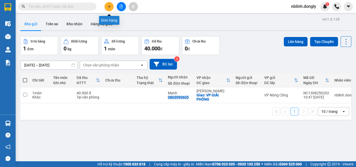
click at [108, 6] on icon "plus" at bounding box center [109, 7] width 4 height 4
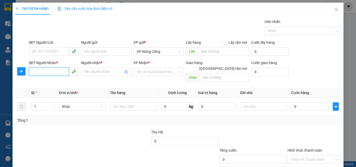
click at [35, 69] on input "SĐT Người Nhận *" at bounding box center [49, 72] width 40 height 8
type input "0968771518"
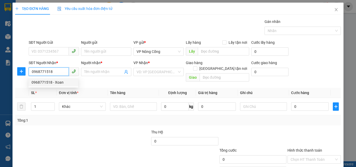
click at [50, 83] on div "0968771518 - Xoan" at bounding box center [54, 83] width 44 height 6
type input "Xoan"
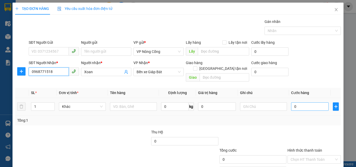
type input "0968771518"
click at [299, 102] on input "0" at bounding box center [310, 106] width 38 height 8
type input "5"
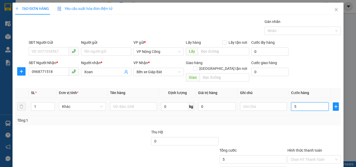
type input "50"
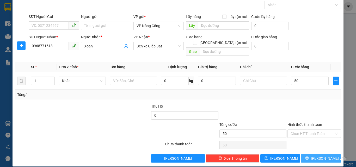
type input "50.000"
click at [320, 156] on span "[PERSON_NAME] và In" at bounding box center [329, 159] width 37 height 6
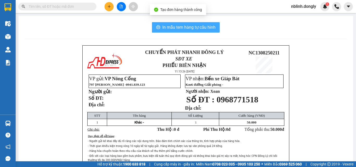
drag, startPoint x: 170, startPoint y: 25, endPoint x: 221, endPoint y: 104, distance: 94.8
click at [172, 28] on span "In mẫu tem hàng tự cấu hình" at bounding box center [188, 27] width 53 height 7
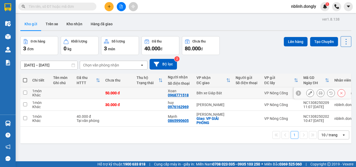
click at [25, 93] on input "checkbox" at bounding box center [25, 93] width 4 height 4
checkbox input "true"
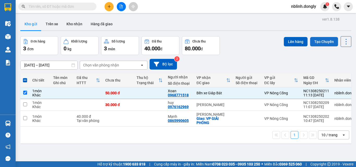
click at [320, 41] on button "Tạo Chuyến" at bounding box center [324, 41] width 28 height 9
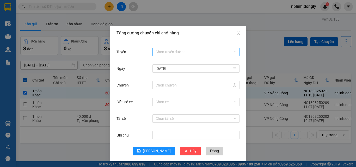
click at [170, 51] on input "Tuyến" at bounding box center [194, 52] width 77 height 8
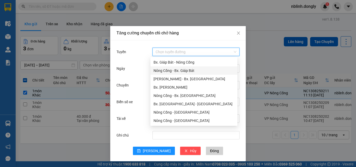
click at [173, 71] on div "Nông Cống - Bx. Giáp Bát" at bounding box center [194, 71] width 81 height 6
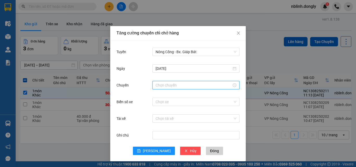
click at [166, 85] on input "Chuyến" at bounding box center [194, 85] width 76 height 6
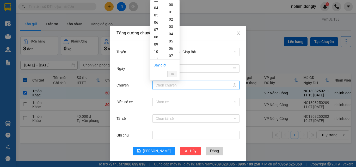
scroll to position [52, 0]
click at [156, 33] on div "11" at bounding box center [157, 32] width 15 height 7
click at [171, 46] on div "20" at bounding box center [172, 46] width 14 height 7
type input "11:20"
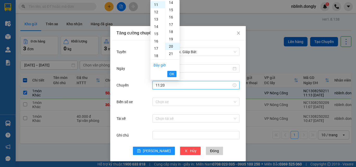
scroll to position [146, 0]
click at [173, 73] on span "OK" at bounding box center [172, 74] width 5 height 6
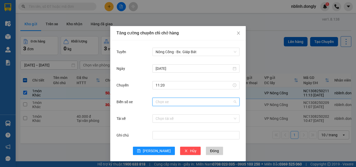
click at [159, 102] on input "Biển số xe" at bounding box center [194, 102] width 77 height 8
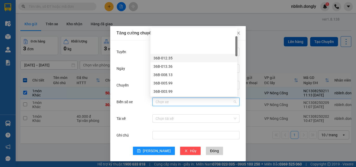
scroll to position [26, 0]
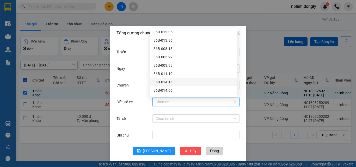
click at [165, 82] on div "36B-014.16" at bounding box center [194, 82] width 81 height 6
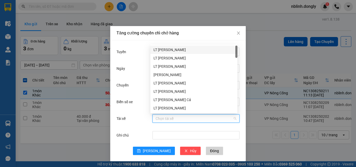
click at [159, 120] on input "Tài xế" at bounding box center [194, 119] width 77 height 8
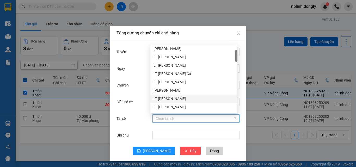
click at [164, 99] on div "LT [PERSON_NAME]" at bounding box center [194, 99] width 81 height 6
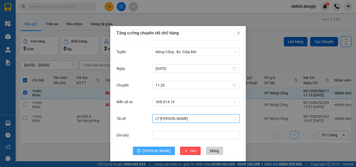
click at [152, 152] on span "[PERSON_NAME]" at bounding box center [157, 151] width 28 height 6
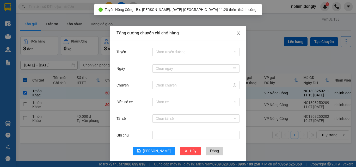
click at [237, 33] on icon "close" at bounding box center [238, 33] width 3 height 3
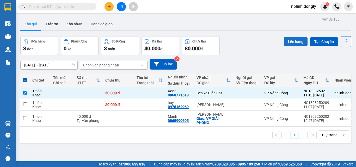
click at [294, 41] on button "Lên hàng" at bounding box center [296, 41] width 24 height 9
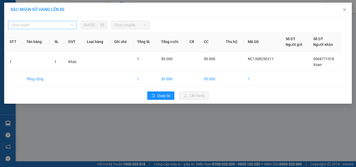
click at [33, 25] on span "Chọn tuyến" at bounding box center [42, 25] width 62 height 8
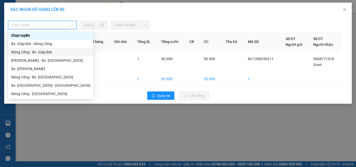
drag, startPoint x: 31, startPoint y: 50, endPoint x: 68, endPoint y: 50, distance: 36.5
click at [32, 50] on div "Nông Cống - Bx. Giáp Bát" at bounding box center [50, 52] width 79 height 6
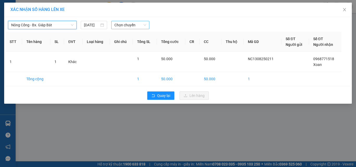
click at [128, 27] on span "Chọn chuyến" at bounding box center [130, 25] width 32 height 8
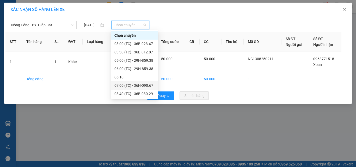
scroll to position [25, 0]
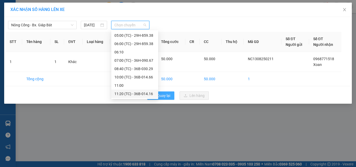
drag, startPoint x: 140, startPoint y: 94, endPoint x: 168, endPoint y: 100, distance: 29.1
click at [141, 94] on div "11:20 (TC) - 36B-014.16" at bounding box center [134, 94] width 41 height 6
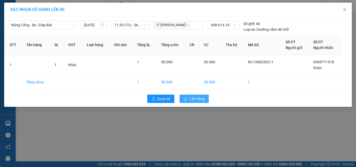
click at [193, 95] on button "Lên hàng" at bounding box center [194, 99] width 29 height 8
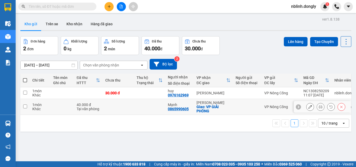
click at [26, 107] on input "checkbox" at bounding box center [25, 107] width 4 height 4
checkbox input "true"
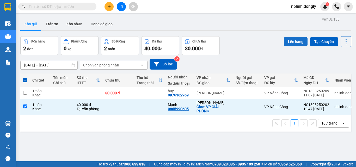
click at [287, 43] on button "Lên hàng" at bounding box center [296, 41] width 24 height 9
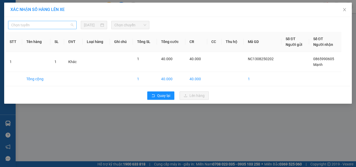
click at [22, 24] on span "Chọn tuyến" at bounding box center [42, 25] width 62 height 8
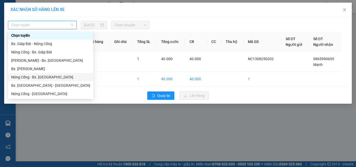
click at [39, 77] on div "Nông Cống - Bx. [GEOGRAPHIC_DATA]" at bounding box center [50, 77] width 79 height 6
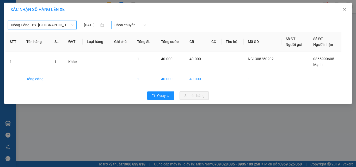
click at [121, 26] on span "Chọn chuyến" at bounding box center [130, 25] width 32 height 8
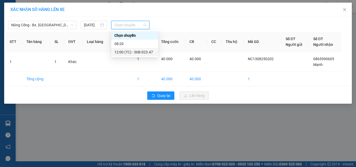
drag, startPoint x: 140, startPoint y: 52, endPoint x: 143, endPoint y: 55, distance: 4.3
click at [140, 52] on div "12:00 (TC) - 36B-023.47" at bounding box center [134, 52] width 41 height 6
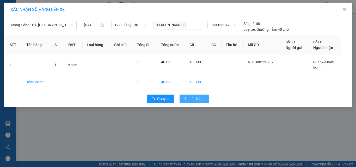
click at [193, 100] on span "Lên hàng" at bounding box center [197, 99] width 15 height 6
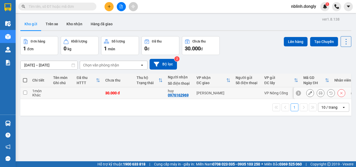
click at [23, 91] on input "checkbox" at bounding box center [25, 93] width 4 height 4
checkbox input "true"
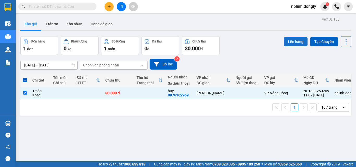
click at [291, 43] on button "Lên hàng" at bounding box center [296, 41] width 24 height 9
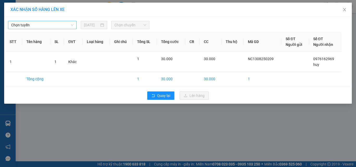
click at [26, 22] on span "Chọn tuyến" at bounding box center [42, 25] width 62 height 8
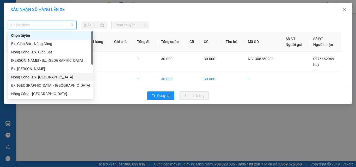
drag, startPoint x: 34, startPoint y: 77, endPoint x: 39, endPoint y: 77, distance: 4.5
click at [34, 77] on div "Nông Cống - Bx. [GEOGRAPHIC_DATA]" at bounding box center [50, 77] width 79 height 6
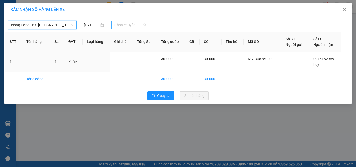
click at [125, 26] on span "Chọn chuyến" at bounding box center [130, 25] width 32 height 8
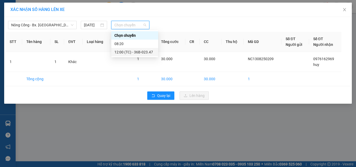
click at [140, 54] on div "12:00 (TC) - 36B-023.47" at bounding box center [134, 52] width 41 height 6
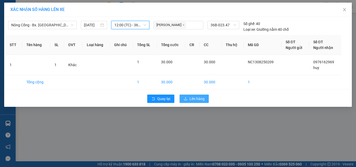
click at [200, 99] on span "Lên hàng" at bounding box center [197, 99] width 15 height 6
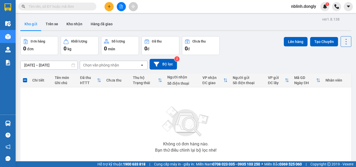
scroll to position [29, 0]
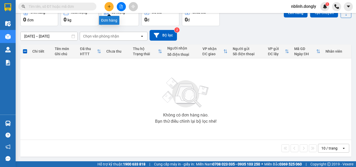
click at [111, 7] on icon "plus" at bounding box center [109, 7] width 4 height 4
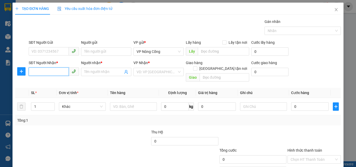
click at [37, 72] on input "SĐT Người Nhận *" at bounding box center [49, 72] width 40 height 8
type input "0707753287"
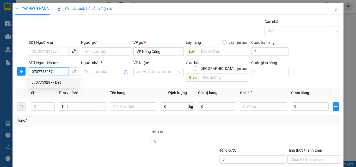
click at [50, 83] on div "0707753287 - Đạt" at bounding box center [54, 83] width 44 height 6
type input "Đạt"
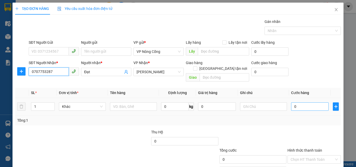
type input "0707753287"
click at [298, 102] on input "0" at bounding box center [310, 106] width 38 height 8
type input "5"
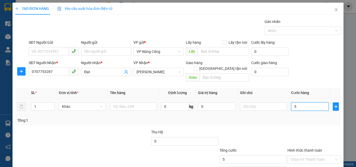
type input "50"
type input "50.000"
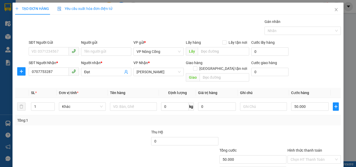
click at [299, 148] on label "Hình thức thanh toán" at bounding box center [305, 150] width 35 height 4
click at [299, 156] on input "Hình thức thanh toán" at bounding box center [313, 160] width 44 height 8
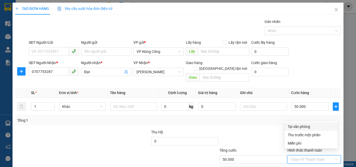
click at [300, 127] on div "Tại văn phòng" at bounding box center [311, 127] width 47 height 6
type input "0"
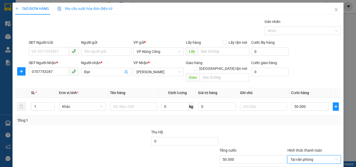
scroll to position [26, 0]
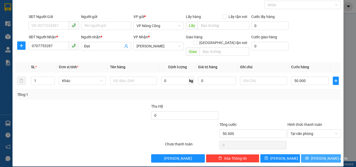
click at [320, 156] on span "[PERSON_NAME] và In" at bounding box center [329, 159] width 37 height 6
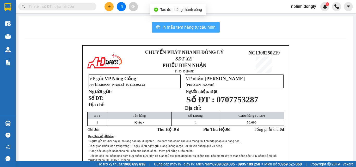
click at [186, 26] on span "In mẫu tem hàng tự cấu hình" at bounding box center [188, 27] width 53 height 7
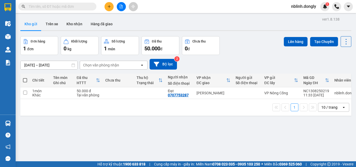
click at [352, 23] on main "ver 1.8.138 Kho gửi Trên xe Kho nhận Hàng đã giao Đơn hàng 1 đơn Khối lượng 0 k…" at bounding box center [178, 80] width 356 height 161
click at [108, 8] on button at bounding box center [109, 6] width 9 height 9
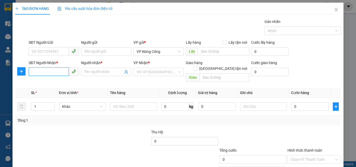
click at [34, 73] on input "SĐT Người Nhận *" at bounding box center [49, 72] width 40 height 8
type input "0"
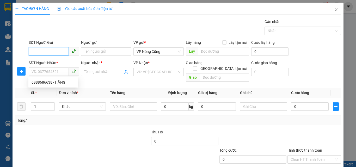
click at [37, 52] on input "SĐT Người Gửi" at bounding box center [49, 51] width 40 height 8
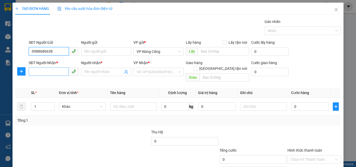
type input "0988686638"
click at [36, 70] on input "SĐT Người Nhận *" at bounding box center [49, 72] width 40 height 8
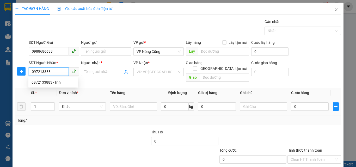
type input "0972133883"
click at [51, 82] on div "0972133883 - linh" at bounding box center [54, 83] width 44 height 6
type input "linh"
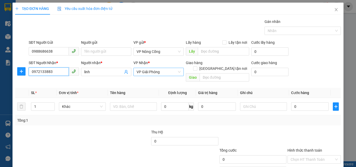
click at [153, 72] on span "VP Giải Phóng" at bounding box center [159, 72] width 44 height 8
type input "0972133883"
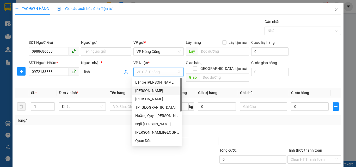
click at [142, 91] on div "[PERSON_NAME]" at bounding box center [157, 91] width 44 height 6
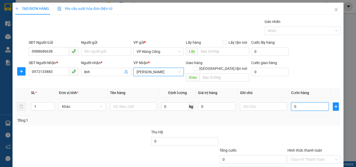
click at [297, 102] on input "0" at bounding box center [310, 106] width 38 height 8
type input "5"
type input "50"
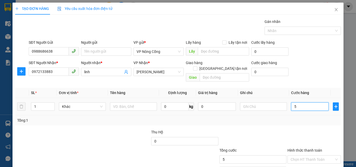
type input "50"
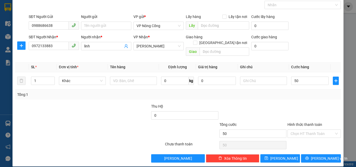
type input "50.000"
drag, startPoint x: 301, startPoint y: 118, endPoint x: 301, endPoint y: 127, distance: 9.1
click at [301, 123] on label "Hình thức thanh toán" at bounding box center [305, 125] width 35 height 4
click at [301, 130] on input "Hình thức thanh toán" at bounding box center [313, 134] width 44 height 8
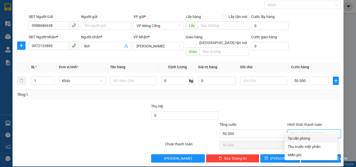
click at [301, 138] on div "Tại văn phòng" at bounding box center [311, 139] width 47 height 6
type input "0"
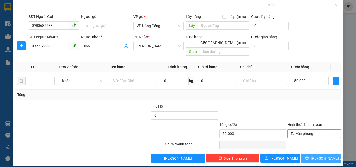
click at [318, 156] on span "[PERSON_NAME] và In" at bounding box center [329, 159] width 37 height 6
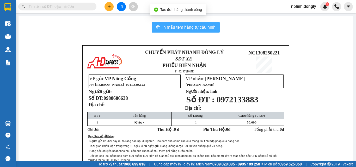
click at [190, 31] on span "In mẫu tem hàng tự cấu hình" at bounding box center [188, 27] width 53 height 7
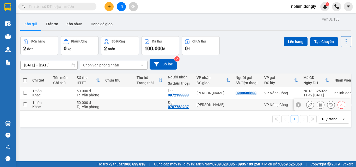
click at [27, 104] on td at bounding box center [24, 105] width 9 height 12
checkbox input "true"
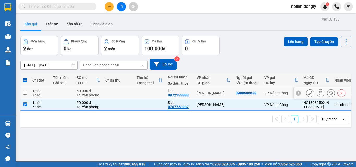
click at [26, 94] on input "checkbox" at bounding box center [25, 93] width 4 height 4
checkbox input "true"
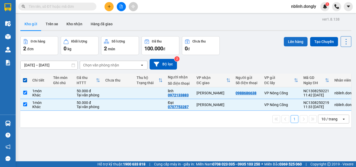
click at [293, 43] on button "Lên hàng" at bounding box center [296, 41] width 24 height 9
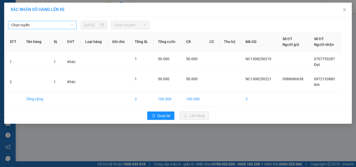
click at [46, 26] on span "Chọn tuyến" at bounding box center [42, 25] width 62 height 8
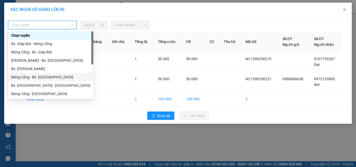
click at [40, 77] on div "Nông Cống - Bx. [GEOGRAPHIC_DATA]" at bounding box center [50, 77] width 79 height 6
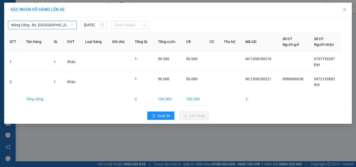
drag, startPoint x: 122, startPoint y: 26, endPoint x: 130, endPoint y: 52, distance: 27.1
click at [122, 26] on span "Chọn chuyến" at bounding box center [130, 25] width 32 height 8
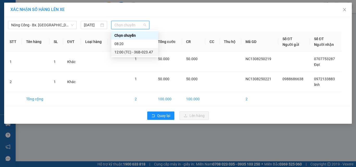
click at [138, 53] on div "12:00 (TC) - 36B-023.47" at bounding box center [134, 52] width 41 height 6
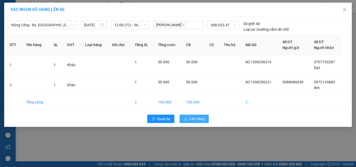
drag, startPoint x: 190, startPoint y: 119, endPoint x: 197, endPoint y: 120, distance: 6.9
click at [193, 120] on span "Lên hàng" at bounding box center [197, 119] width 15 height 6
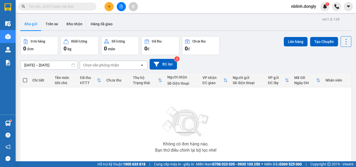
scroll to position [10, 0]
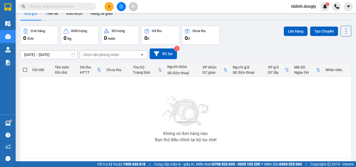
drag, startPoint x: 356, startPoint y: 177, endPoint x: 323, endPoint y: 177, distance: 32.9
click at [323, 167] on html "Kết quả tìm kiếm ( 0 ) Bộ lọc No Data nblinh.dongly 1 Điều hành xe Kho hàng mới…" at bounding box center [178, 83] width 356 height 167
drag, startPoint x: 3, startPoint y: 136, endPoint x: 17, endPoint y: 136, distance: 13.3
click at [16, 136] on div "Hướng dẫn sử dụng" at bounding box center [8, 135] width 16 height 12
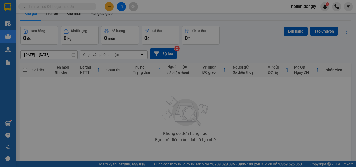
drag, startPoint x: 89, startPoint y: 123, endPoint x: 94, endPoint y: 124, distance: 5.4
click at [94, 124] on div "Hướng dẫn sử dụng Giới thiệu phần mềm Tạo đơn Tìm kiếm đơn hàng Xem kho hàng Lê…" at bounding box center [178, 83] width 356 height 167
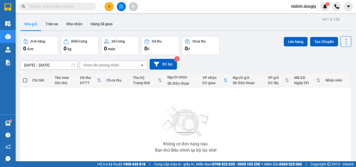
scroll to position [29, 0]
